Goal: Navigation & Orientation: Understand site structure

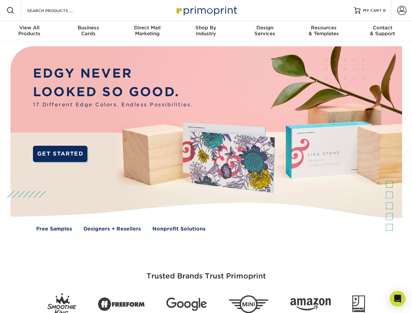
click at [206, 157] on img at bounding box center [206, 144] width 408 height 204
click at [10, 10] on span at bounding box center [11, 11] width 8 height 8
click at [401, 10] on span at bounding box center [401, 10] width 9 height 9
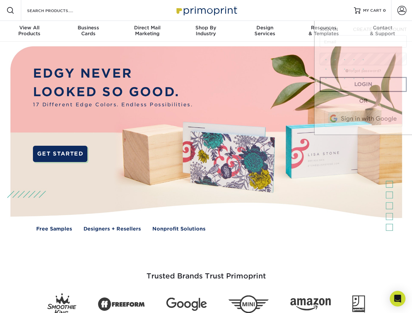
click at [29, 31] on div "View All Products" at bounding box center [29, 31] width 59 height 12
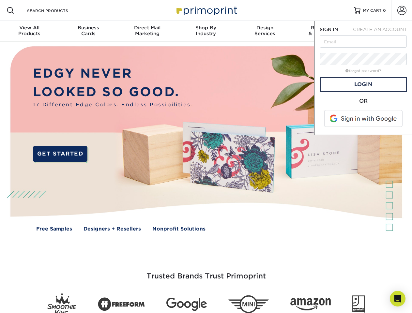
click at [88, 31] on div "Business Cards" at bounding box center [88, 31] width 59 height 12
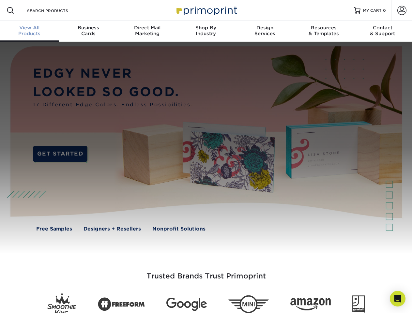
click at [147, 31] on div "Direct Mail Marketing" at bounding box center [147, 31] width 59 height 12
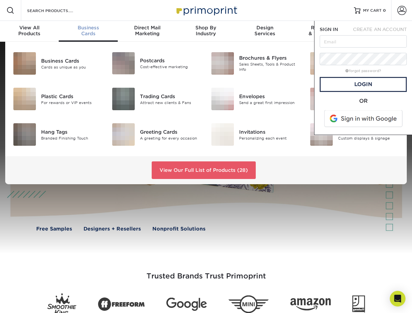
click at [206, 31] on div "Shop By Industry" at bounding box center [205, 31] width 59 height 12
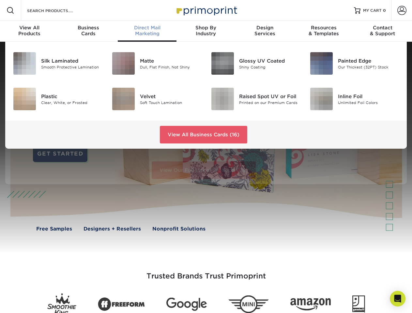
click at [265, 31] on div "Design Services" at bounding box center [264, 31] width 59 height 12
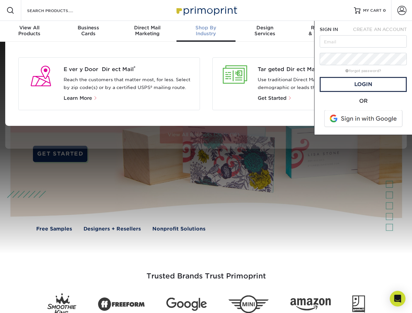
click at [324, 31] on span "SIGN IN" at bounding box center [329, 29] width 18 height 5
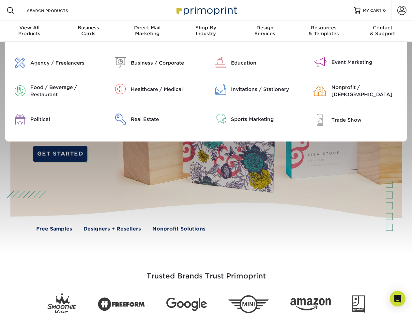
click at [383, 31] on div "Contact & Support" at bounding box center [382, 31] width 59 height 12
